Goal: Task Accomplishment & Management: Use online tool/utility

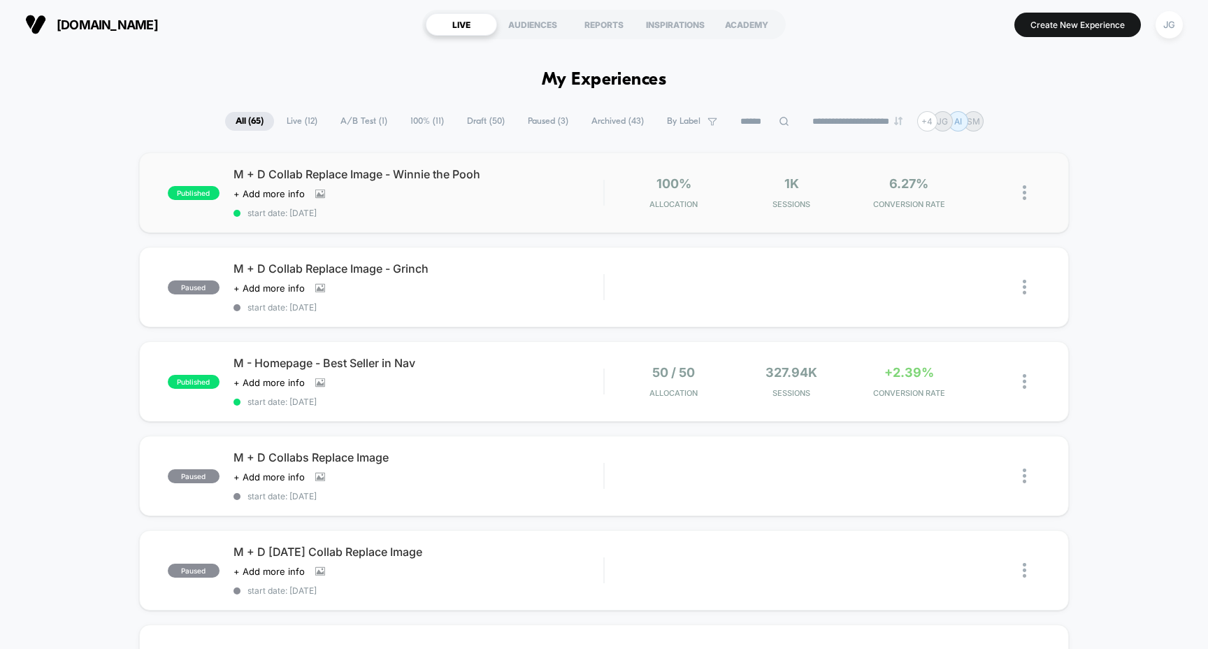
click at [483, 171] on span "M + D Collab Replace Image - Winnie the Pooh" at bounding box center [418, 174] width 370 height 14
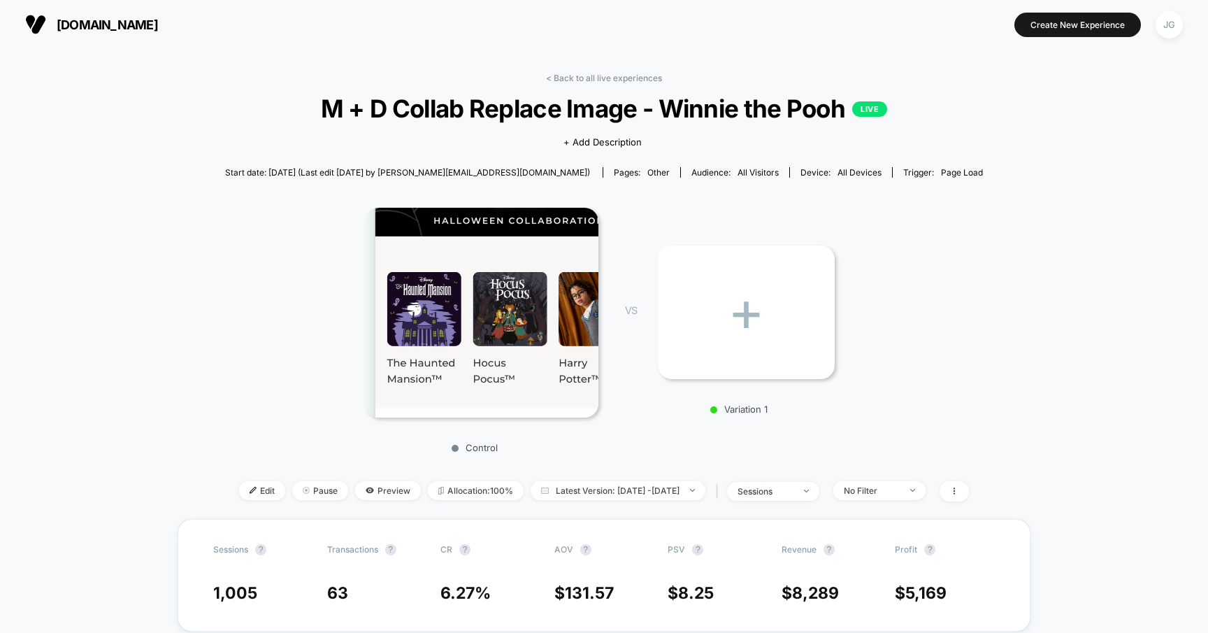
click at [888, 218] on div "Control VS + Variation 1" at bounding box center [597, 326] width 758 height 268
click at [584, 84] on div "< Back to all live experiences M + D Collab Replace Image - Winnie the Pooh LIV…" at bounding box center [604, 296] width 758 height 446
click at [589, 77] on link "< Back to all live experiences" at bounding box center [604, 78] width 116 height 10
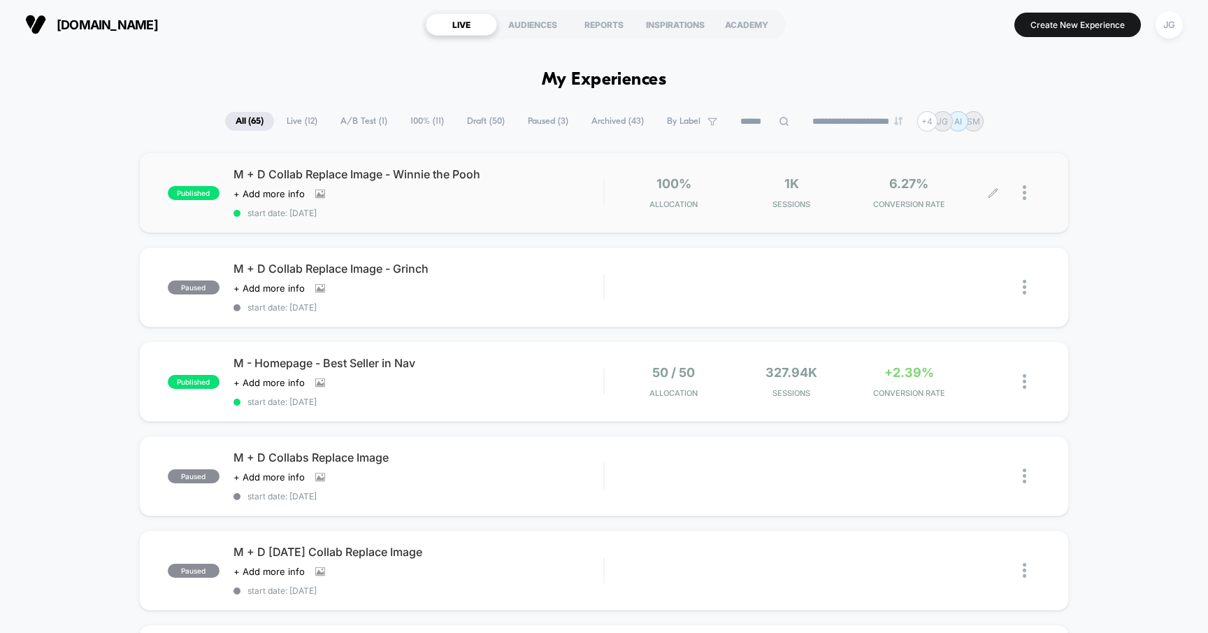
click at [995, 191] on icon at bounding box center [993, 192] width 10 height 10
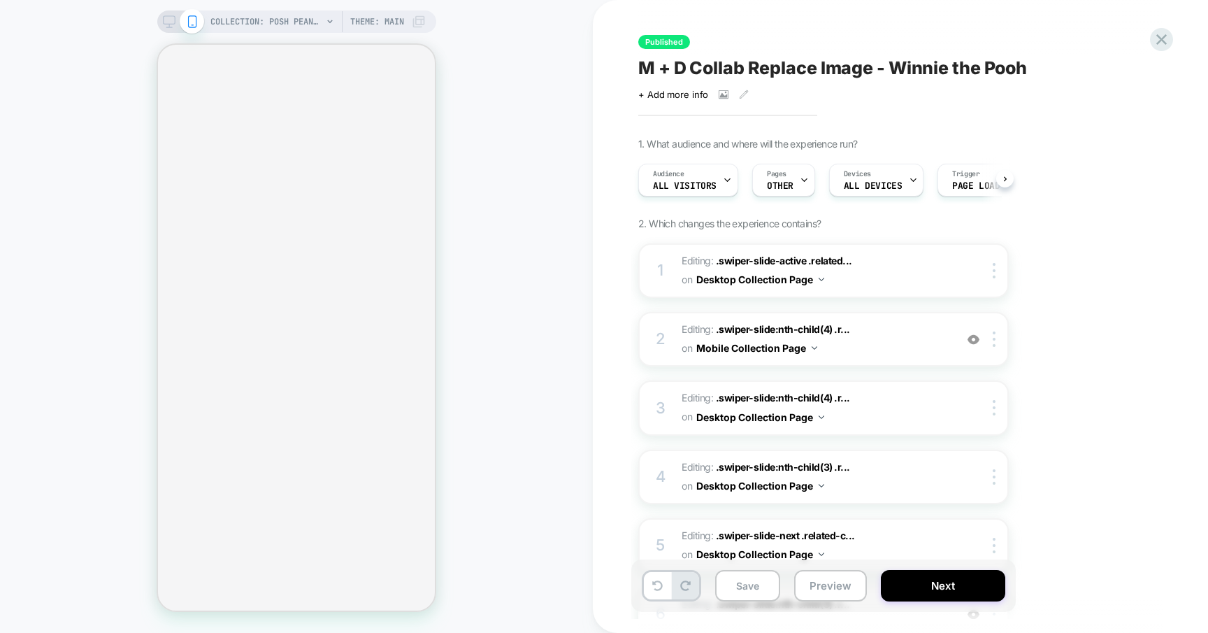
click at [171, 20] on icon at bounding box center [169, 21] width 13 height 13
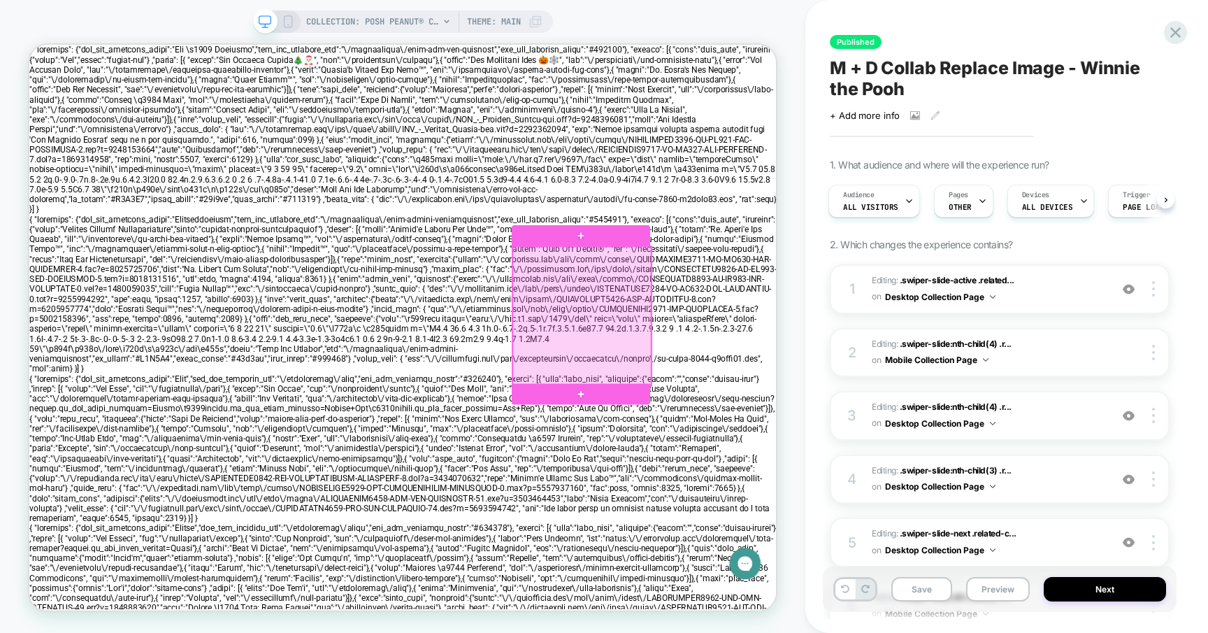
click at [744, 427] on div at bounding box center [766, 406] width 185 height 185
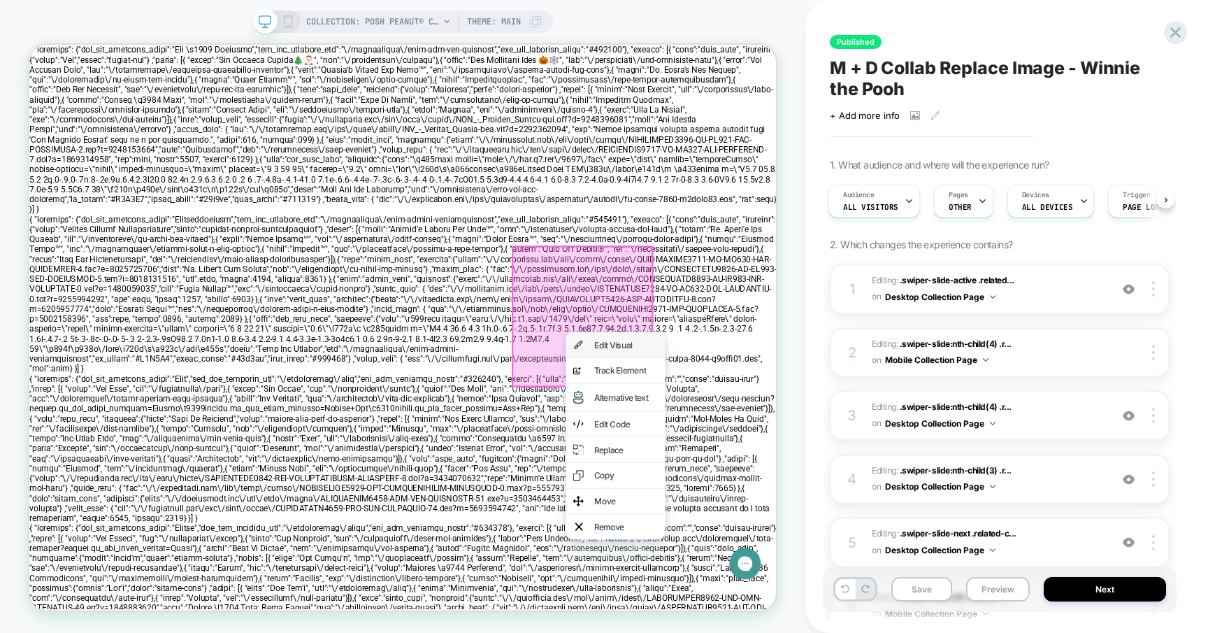
click at [779, 438] on div "Edit Visual" at bounding box center [810, 445] width 133 height 34
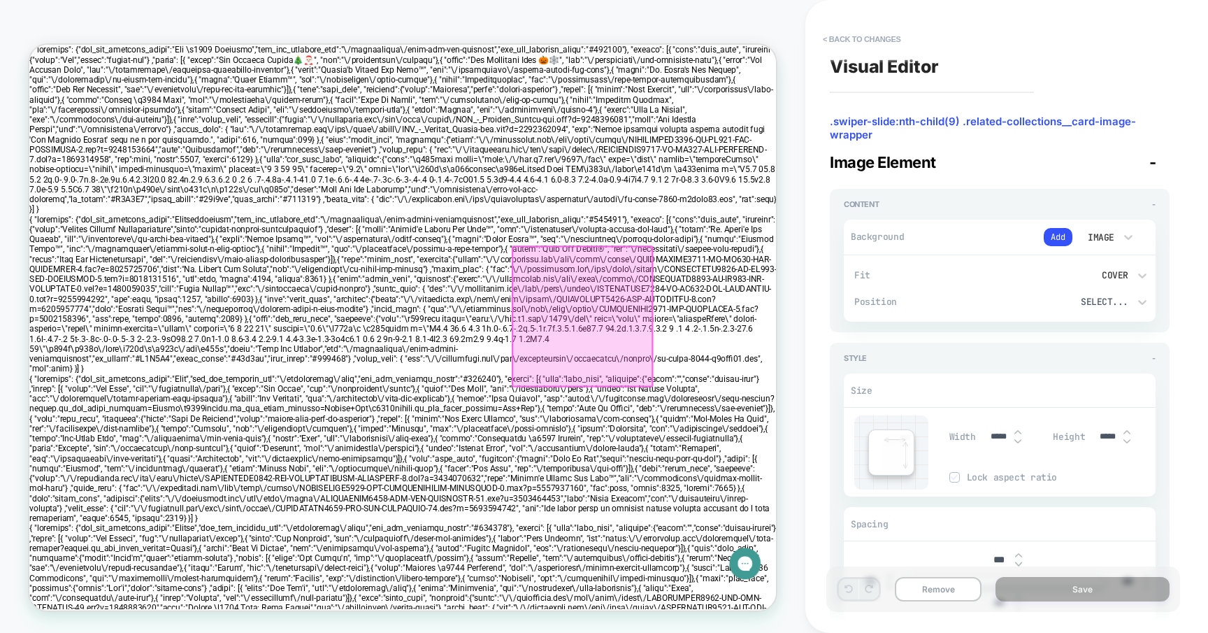
scroll to position [0, 238]
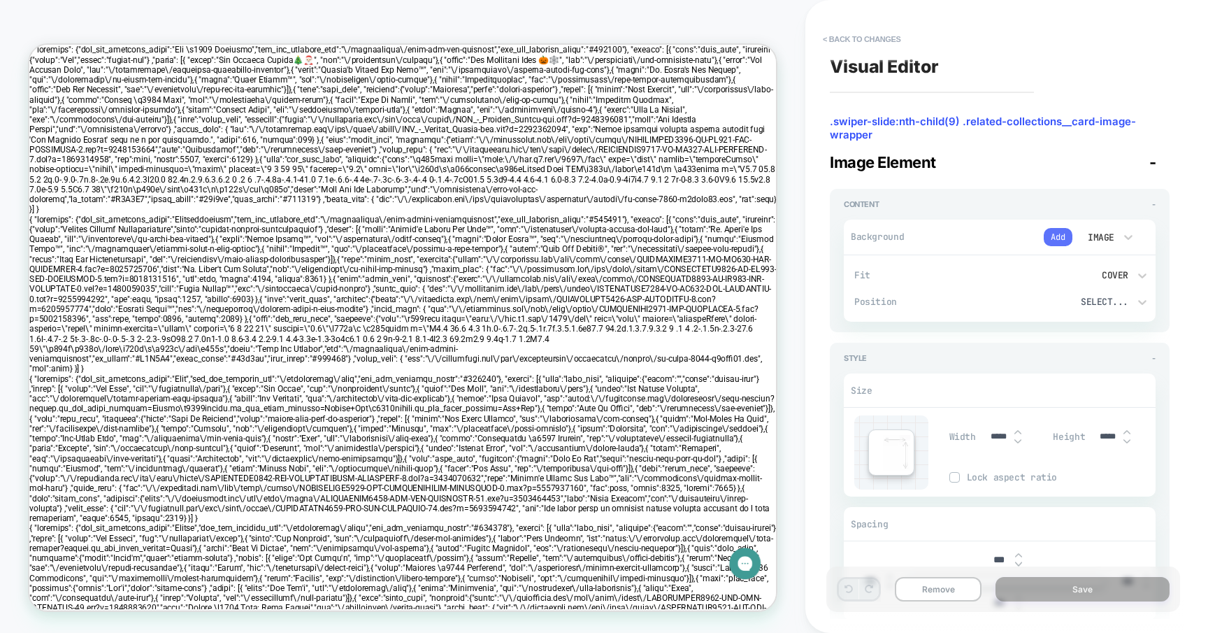
click at [1063, 233] on button "Add" at bounding box center [1057, 237] width 29 height 18
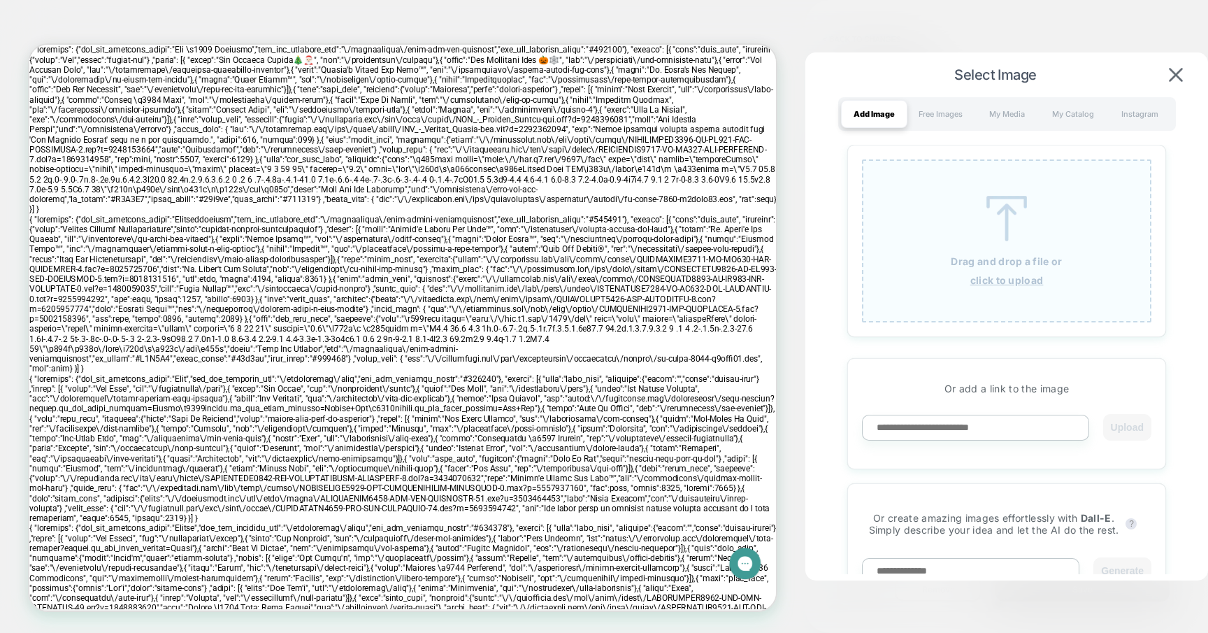
click at [962, 205] on div "Drag and drop a file or click to upload" at bounding box center [1006, 240] width 289 height 163
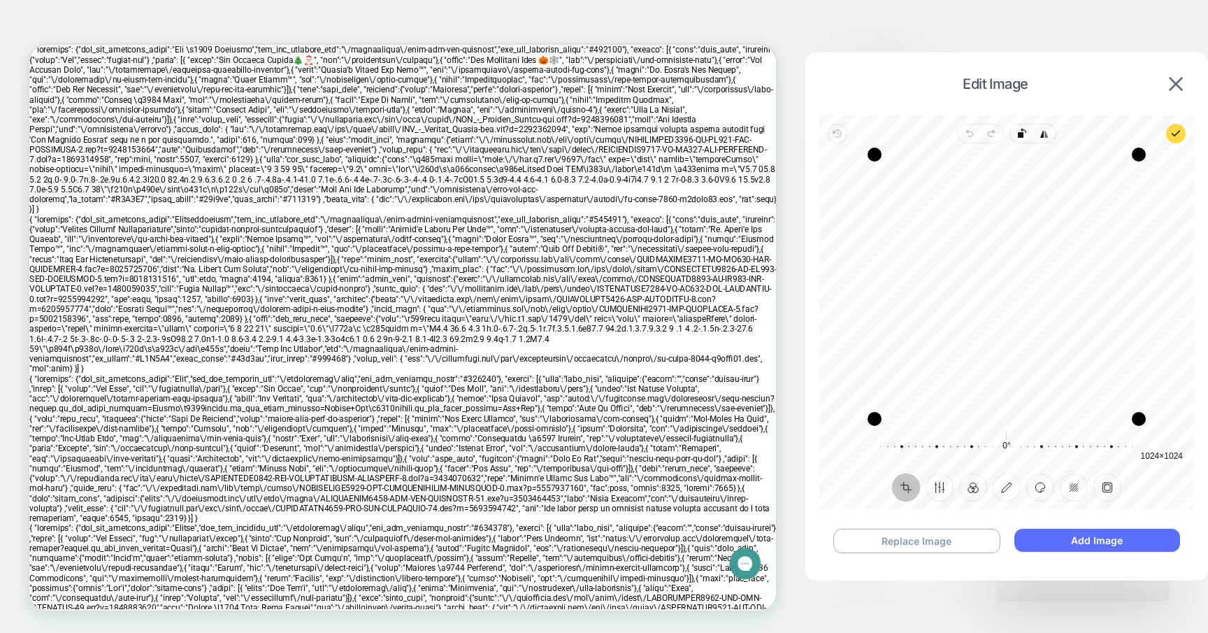
click at [1086, 546] on button "Add Image" at bounding box center [1097, 539] width 166 height 23
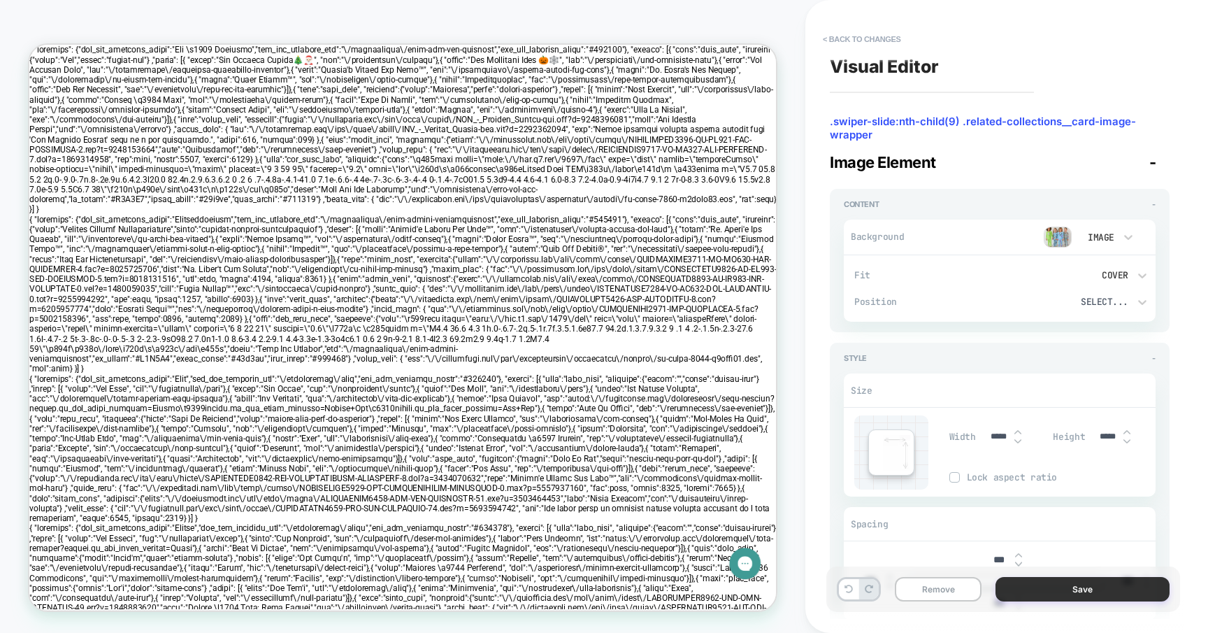
click at [1016, 586] on button "Save" at bounding box center [1082, 589] width 174 height 24
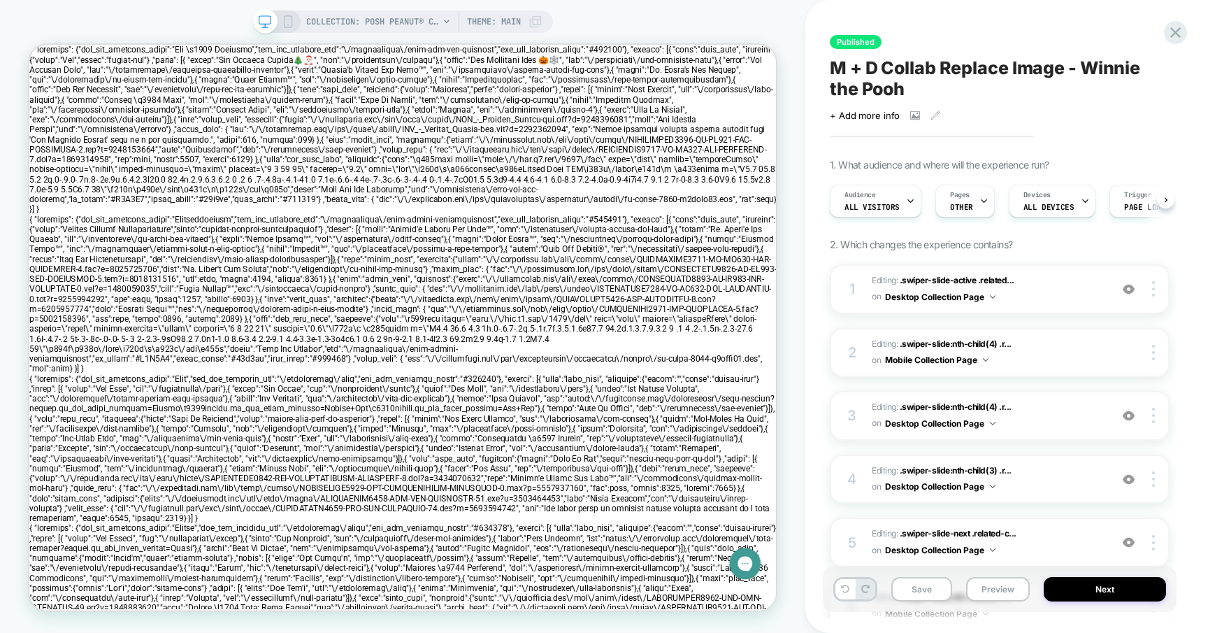
scroll to position [0, 1]
click at [294, 20] on div "COLLECTION: Posh Peanut® Collaborations (Category) Theme: MAIN" at bounding box center [403, 21] width 300 height 22
click at [286, 24] on icon at bounding box center [288, 21] width 13 height 13
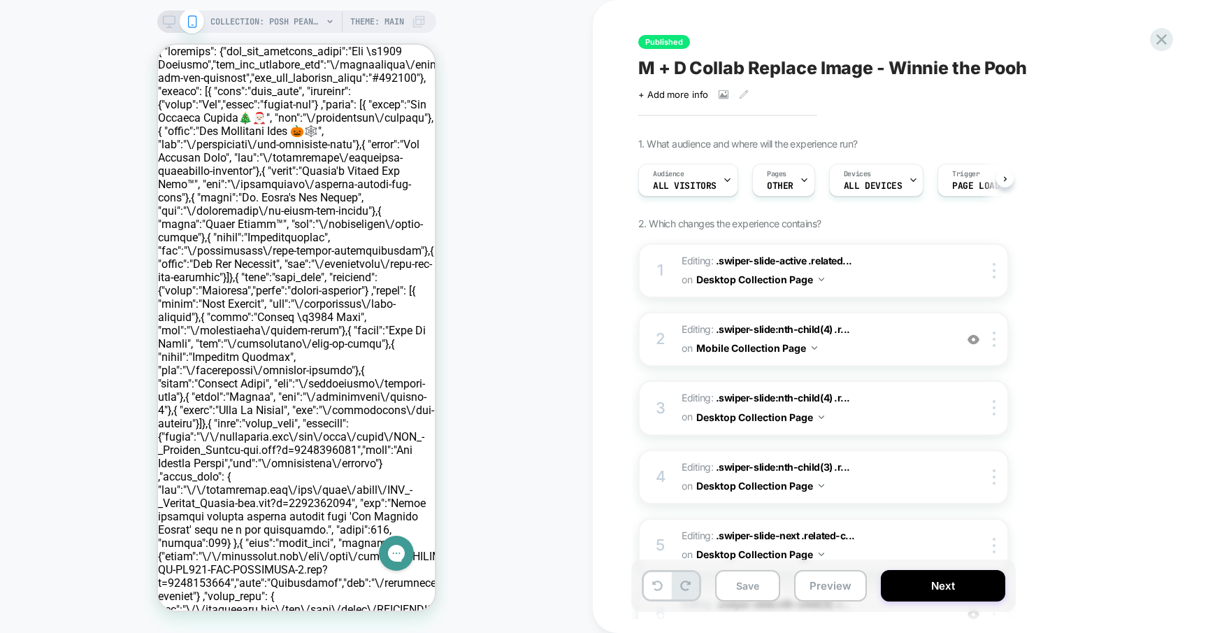
scroll to position [0, 1]
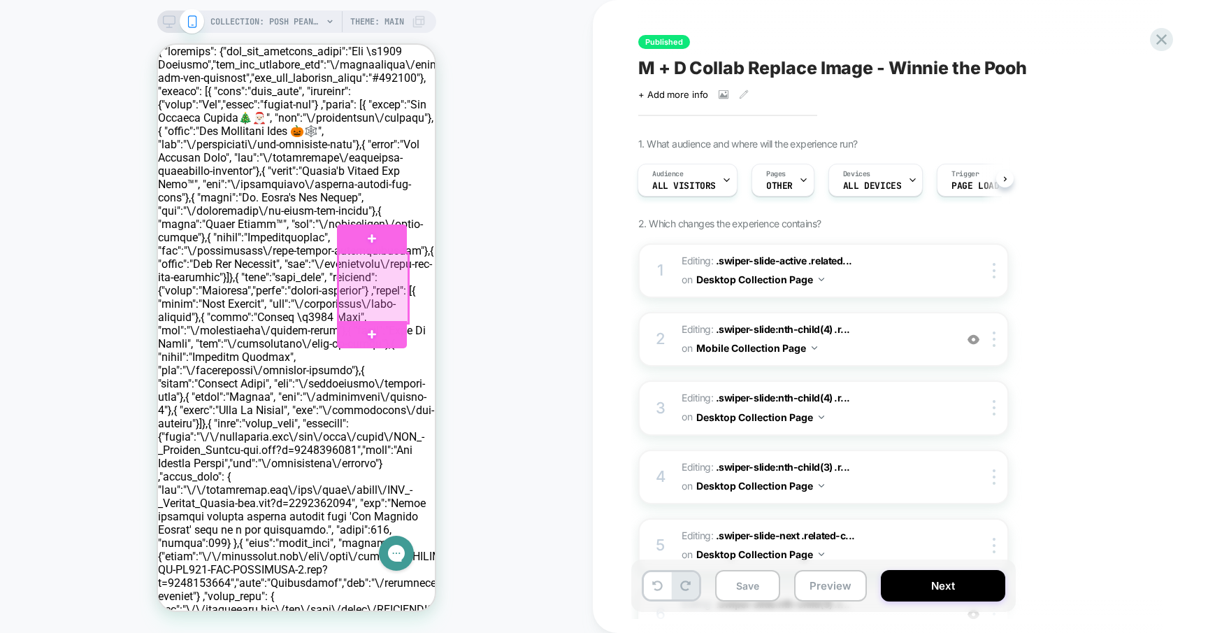
click at [383, 291] on div at bounding box center [373, 288] width 70 height 70
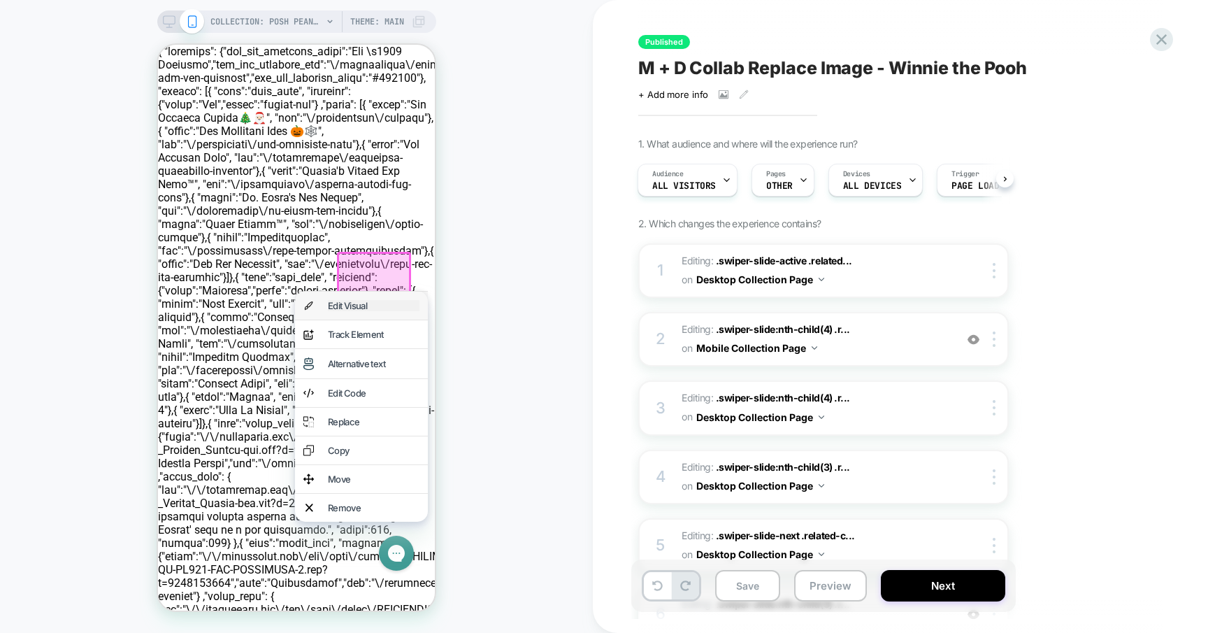
click at [372, 310] on div "Edit Visual" at bounding box center [374, 305] width 92 height 11
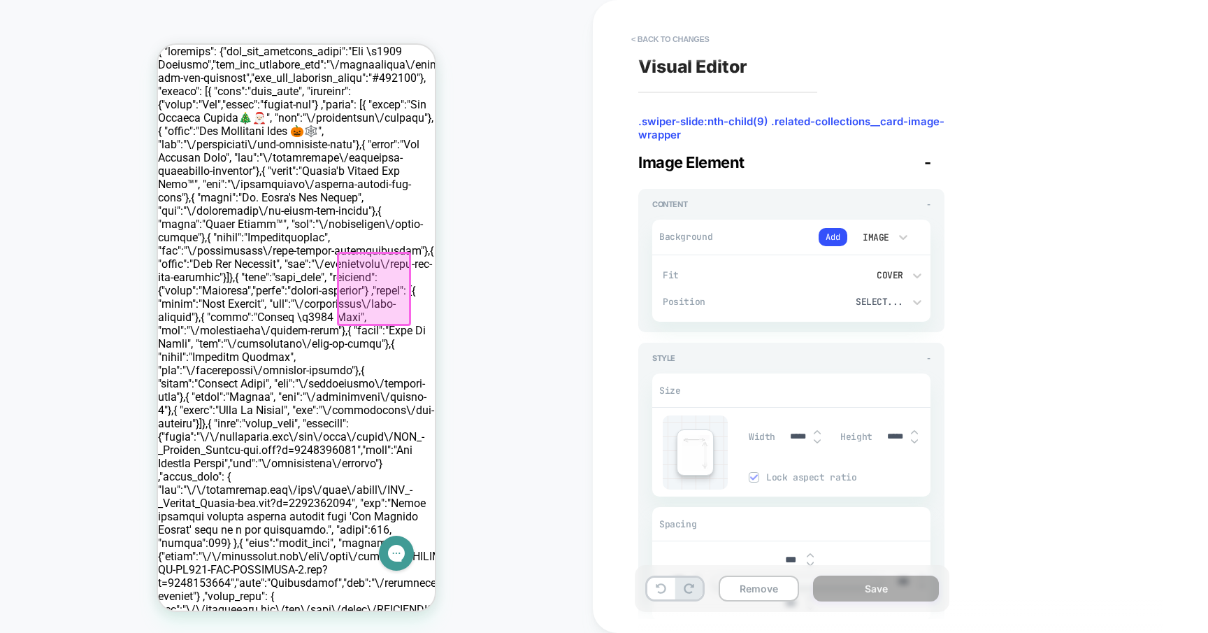
scroll to position [0, 75]
click at [834, 235] on button "Add" at bounding box center [832, 237] width 29 height 18
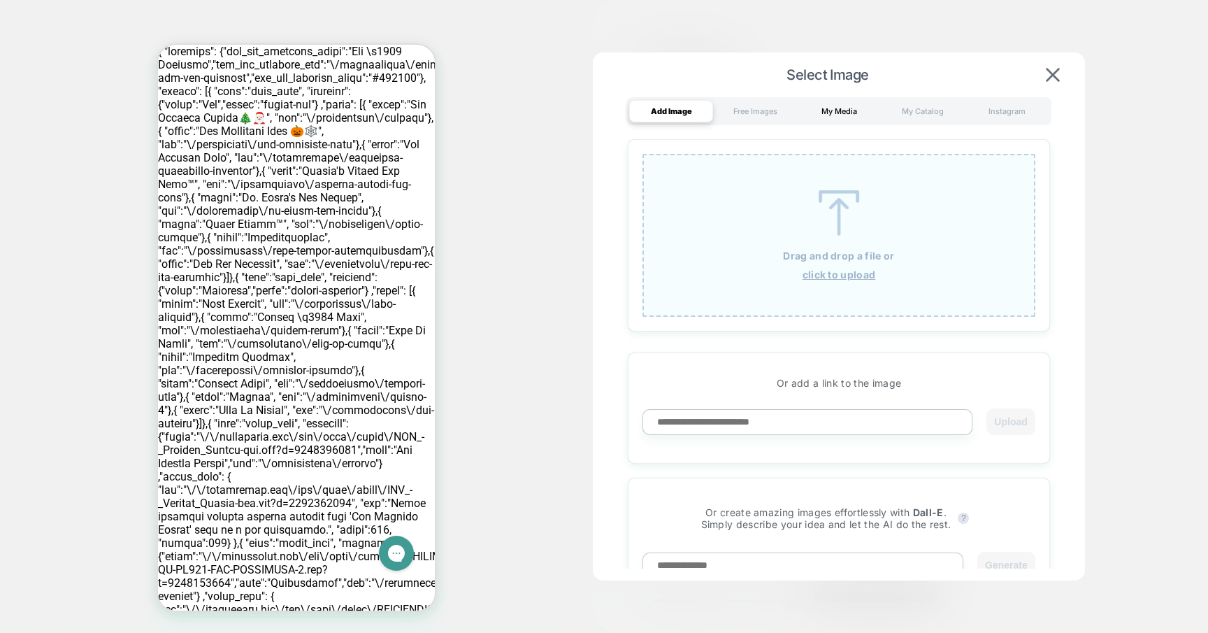
click at [823, 117] on div "My Media" at bounding box center [839, 111] width 84 height 22
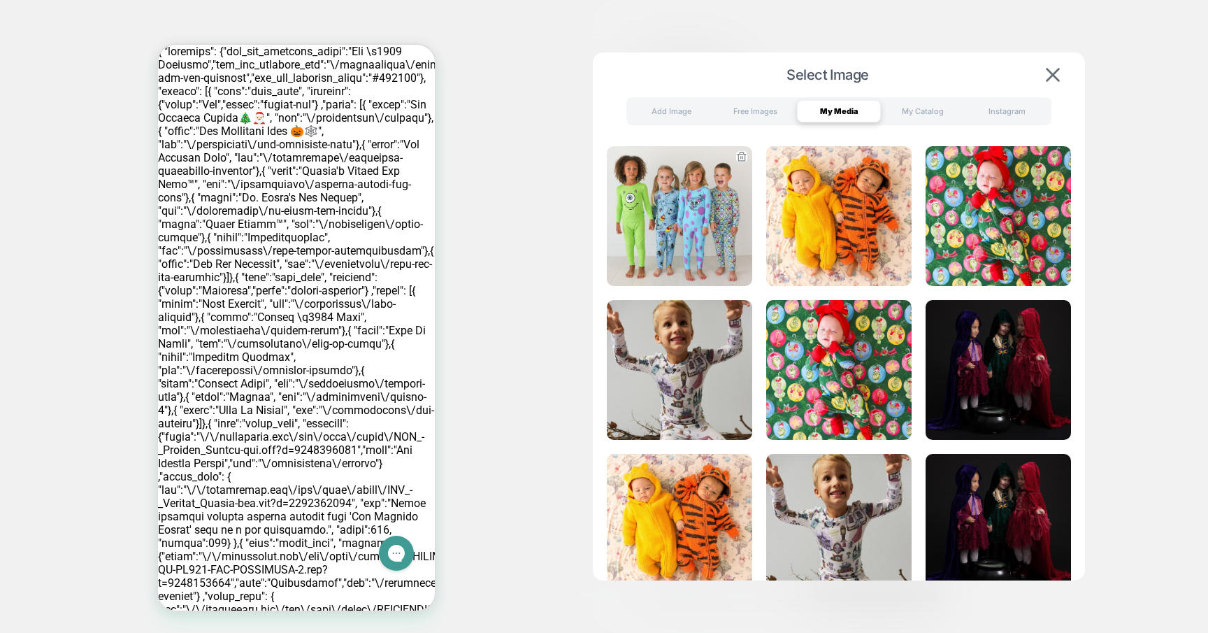
click at [677, 205] on img at bounding box center [679, 216] width 145 height 140
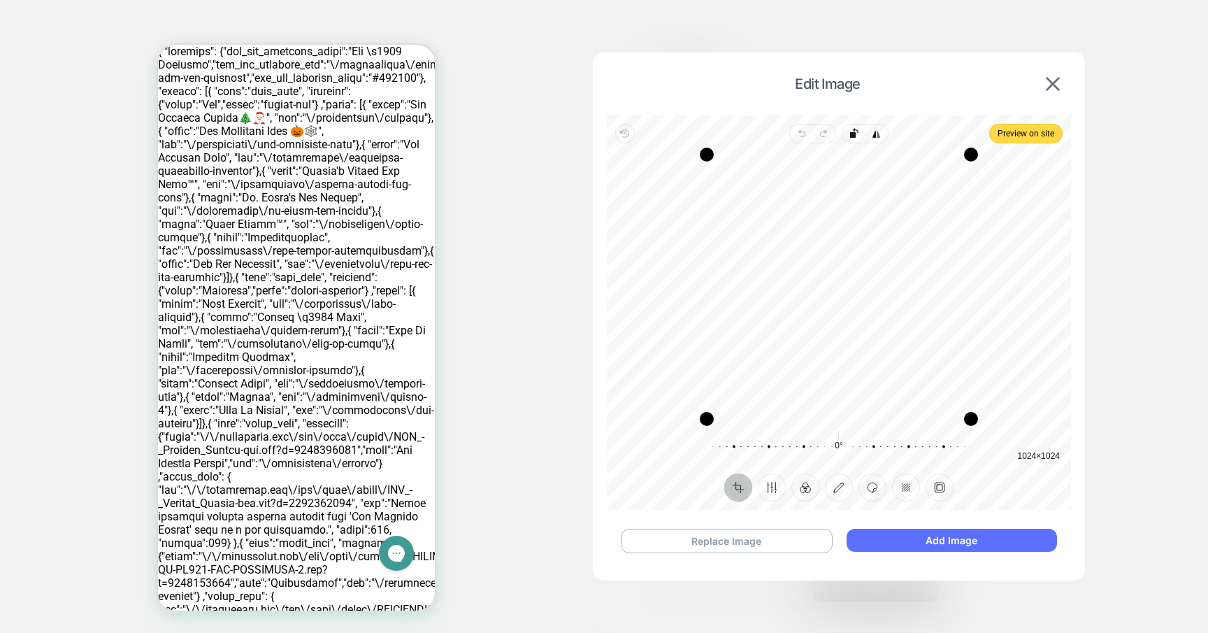
click at [1001, 537] on button "Add Image" at bounding box center [951, 539] width 210 height 23
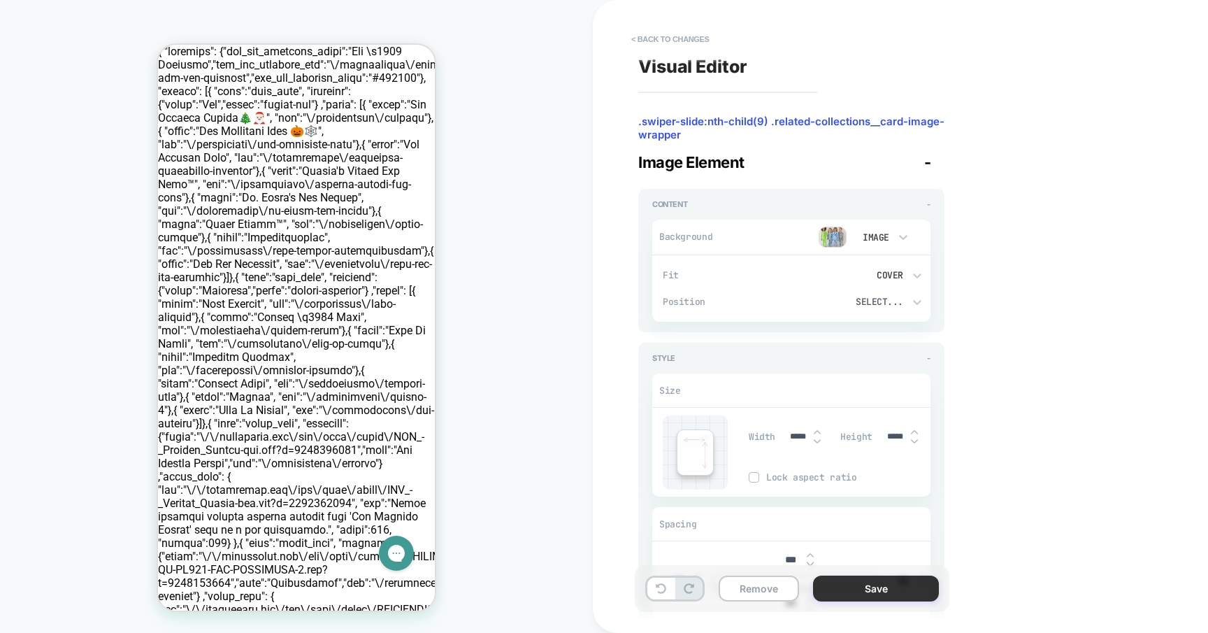
click at [919, 581] on button "Save" at bounding box center [876, 588] width 126 height 26
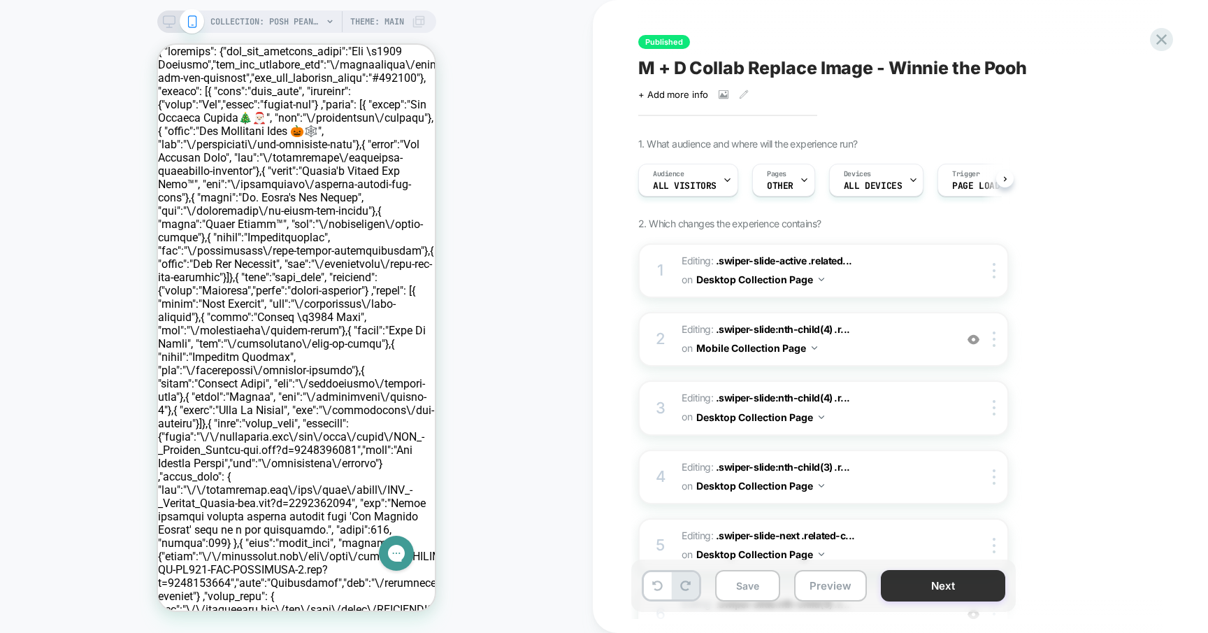
scroll to position [0, 1]
click at [752, 574] on button "Save" at bounding box center [747, 585] width 65 height 31
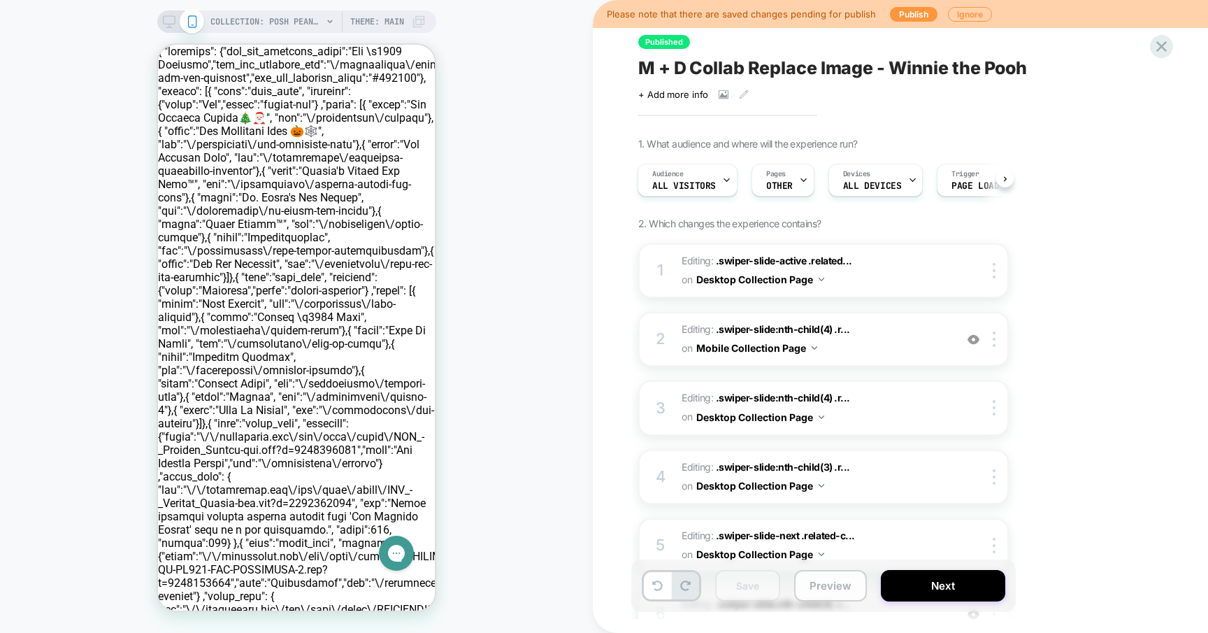
click at [808, 576] on button "Preview" at bounding box center [830, 585] width 73 height 31
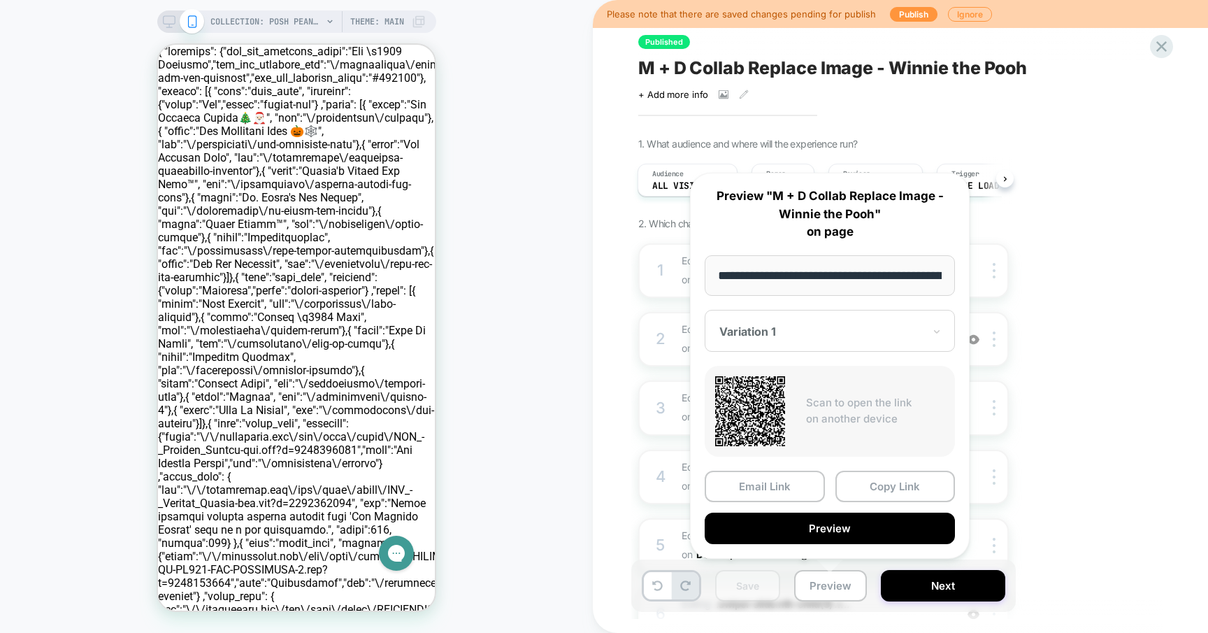
scroll to position [0, 240]
click at [855, 482] on button "Copy Link" at bounding box center [895, 486] width 120 height 31
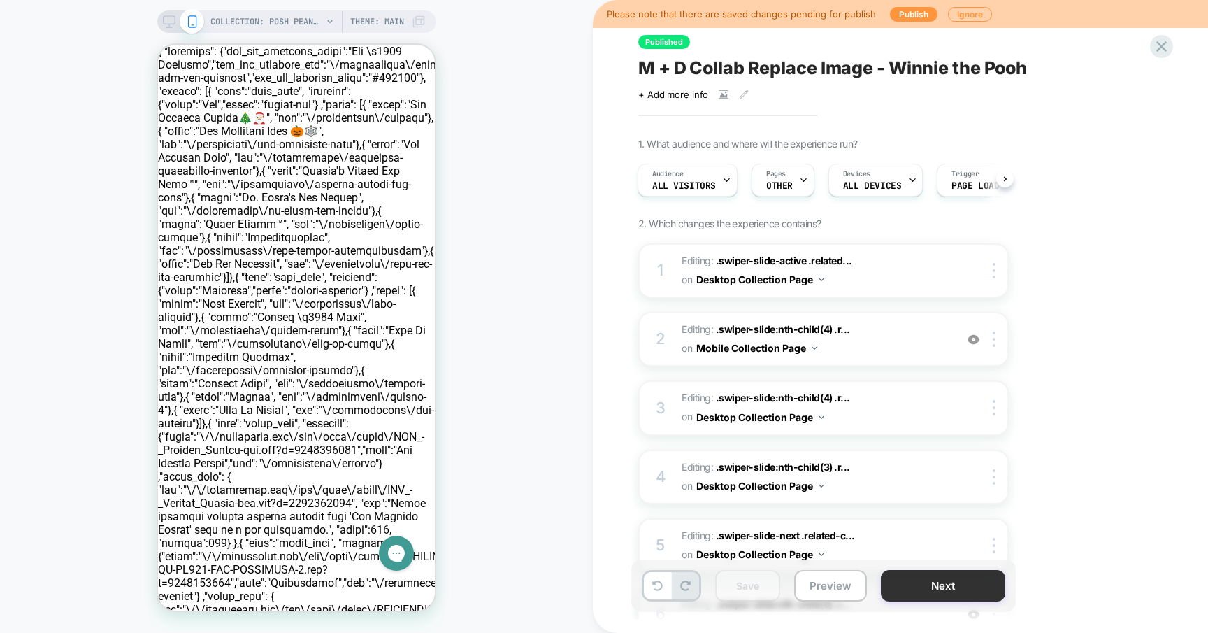
click at [938, 577] on button "Next" at bounding box center [943, 585] width 124 height 31
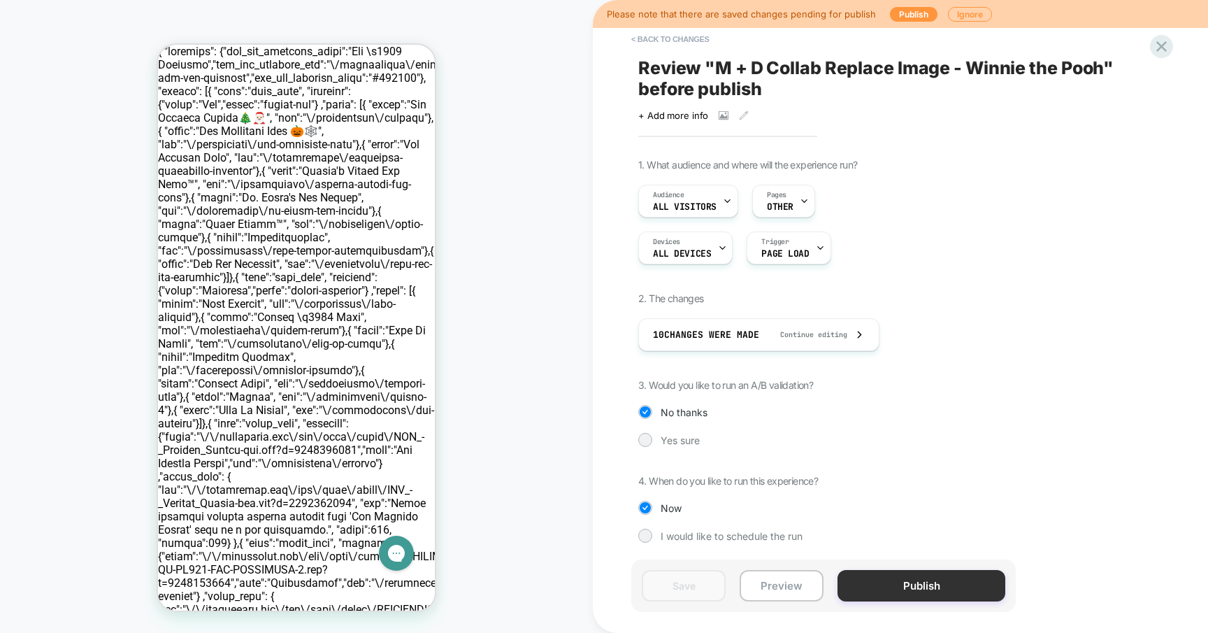
click at [876, 591] on button "Publish" at bounding box center [921, 585] width 168 height 31
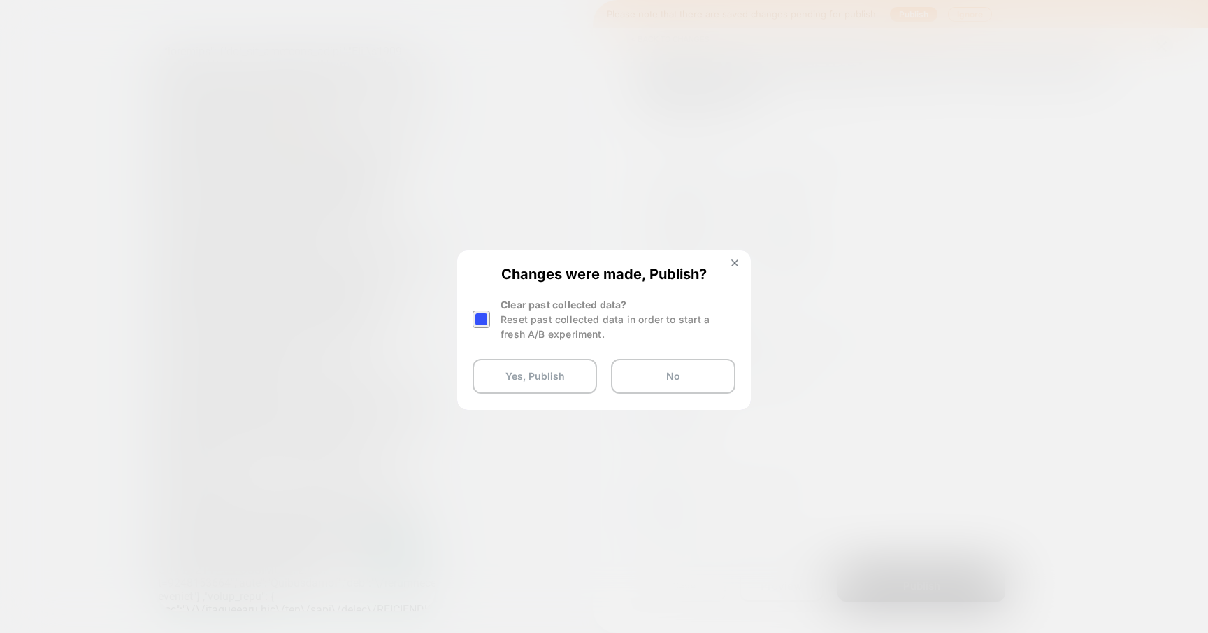
click at [487, 324] on div at bounding box center [480, 318] width 17 height 17
click at [545, 368] on button "Yes, Publish" at bounding box center [534, 376] width 124 height 35
